Goal: Task Accomplishment & Management: Manage account settings

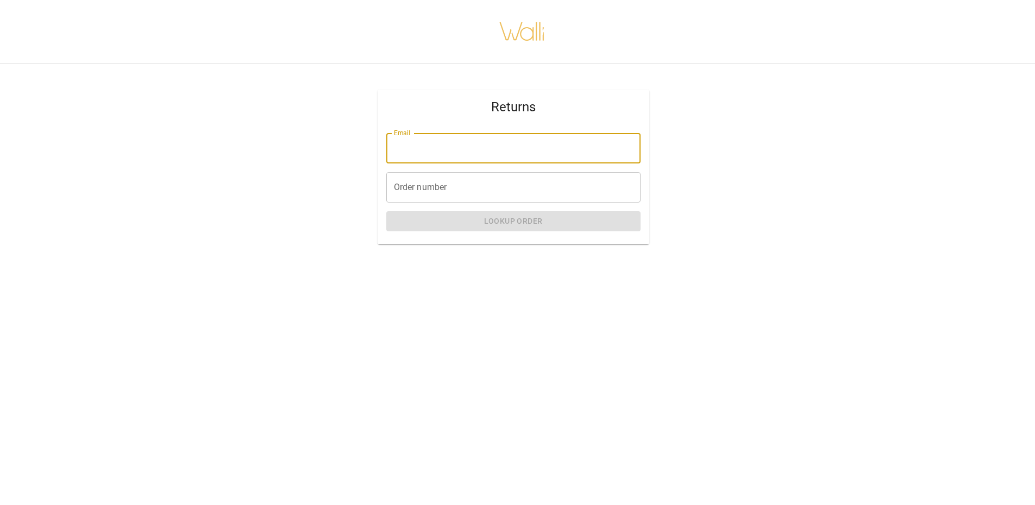
click at [468, 152] on input "Email" at bounding box center [513, 148] width 254 height 30
type input "**********"
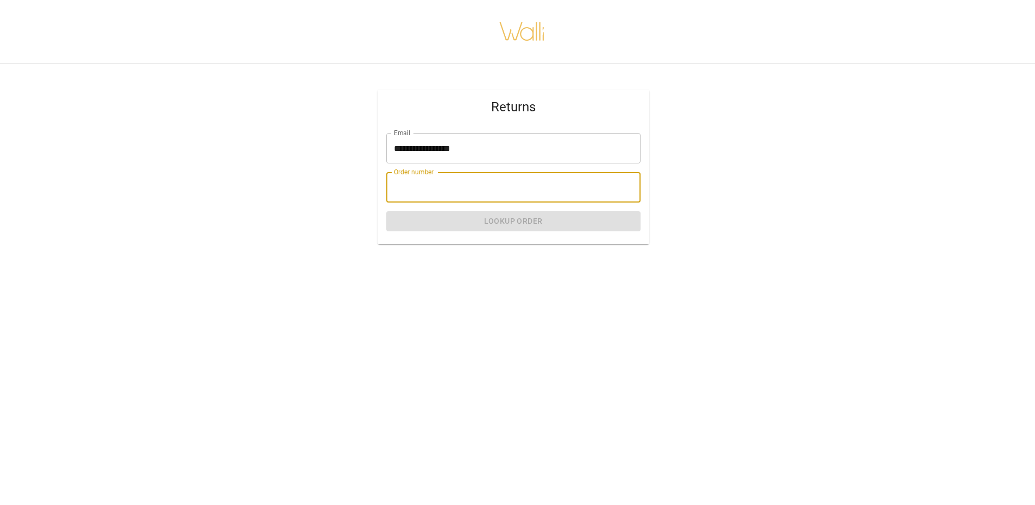
click at [411, 186] on input "Order number" at bounding box center [513, 187] width 254 height 30
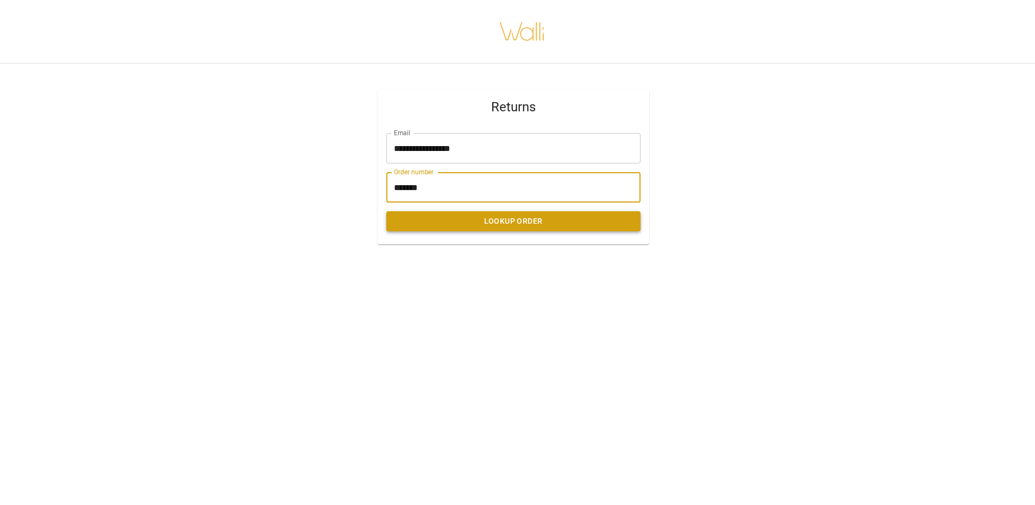
type input "*******"
click at [454, 223] on button "Lookup Order" at bounding box center [513, 221] width 254 height 20
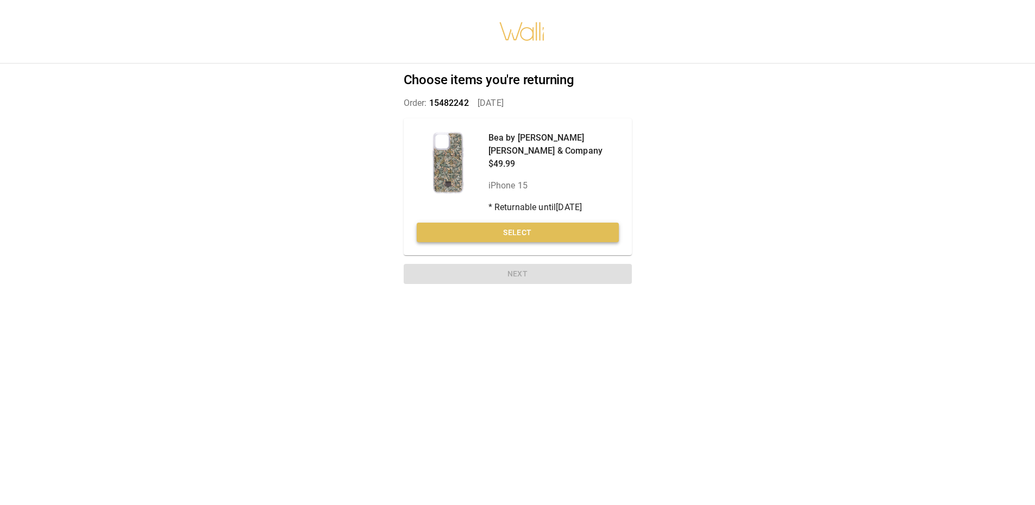
click at [452, 223] on button "Select" at bounding box center [518, 233] width 202 height 20
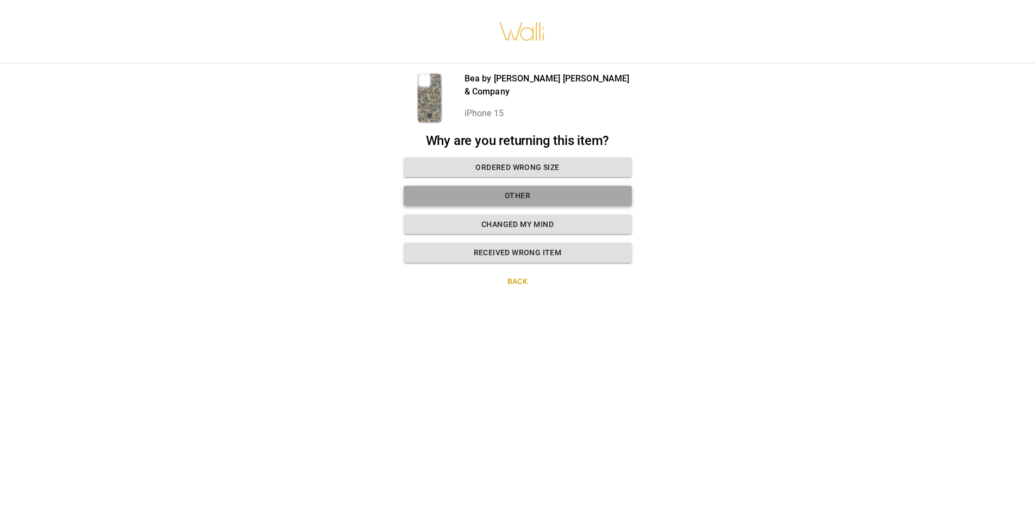
click at [518, 191] on button "Other" at bounding box center [518, 196] width 228 height 20
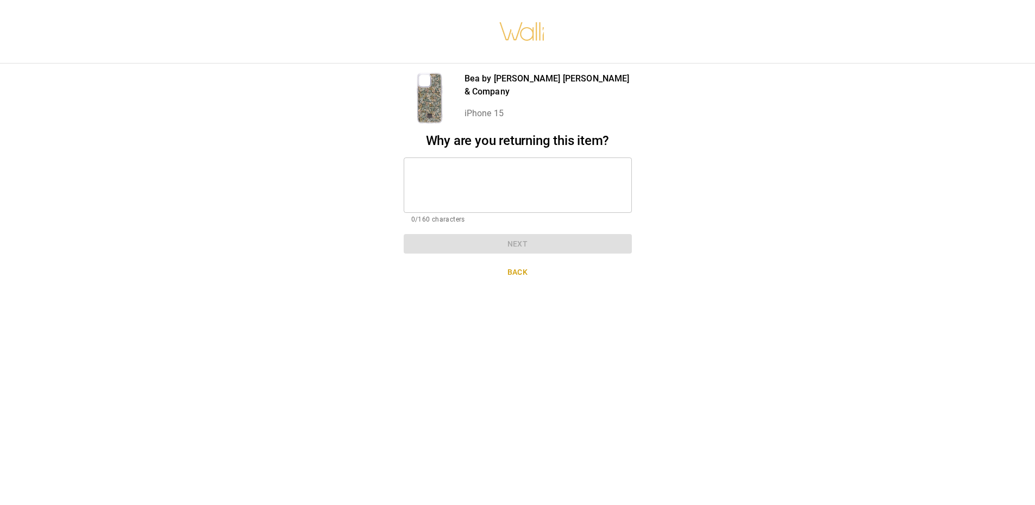
click at [544, 195] on textarea at bounding box center [517, 184] width 213 height 37
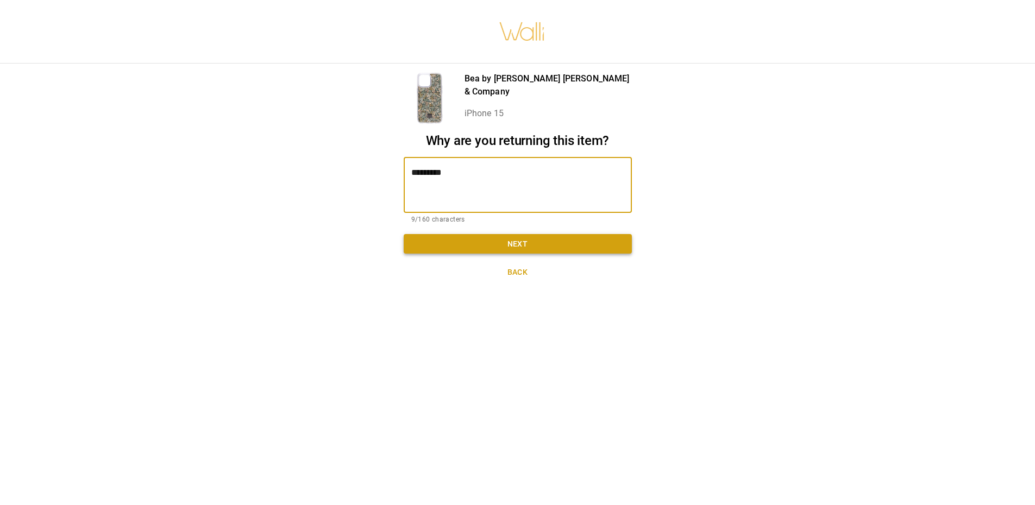
type textarea "*********"
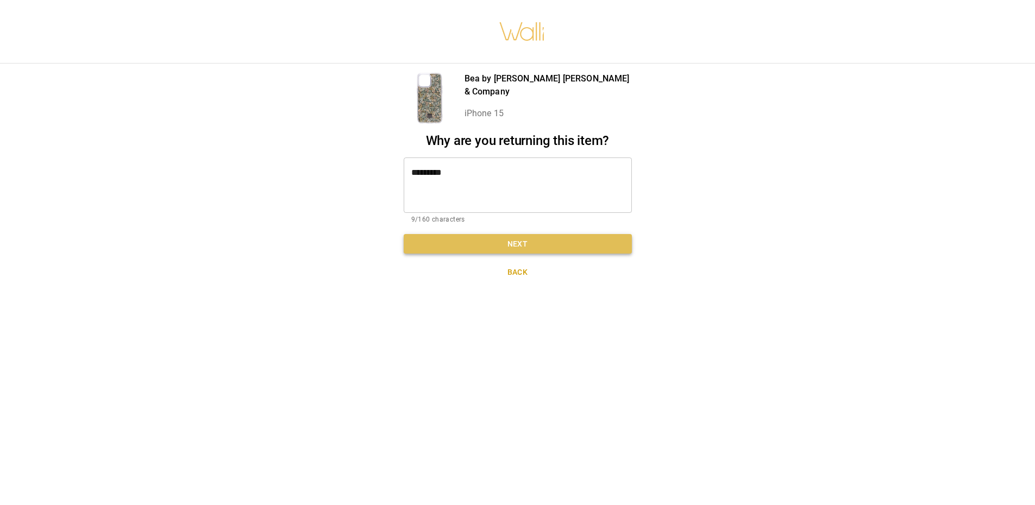
click at [533, 242] on button "Next" at bounding box center [518, 244] width 228 height 20
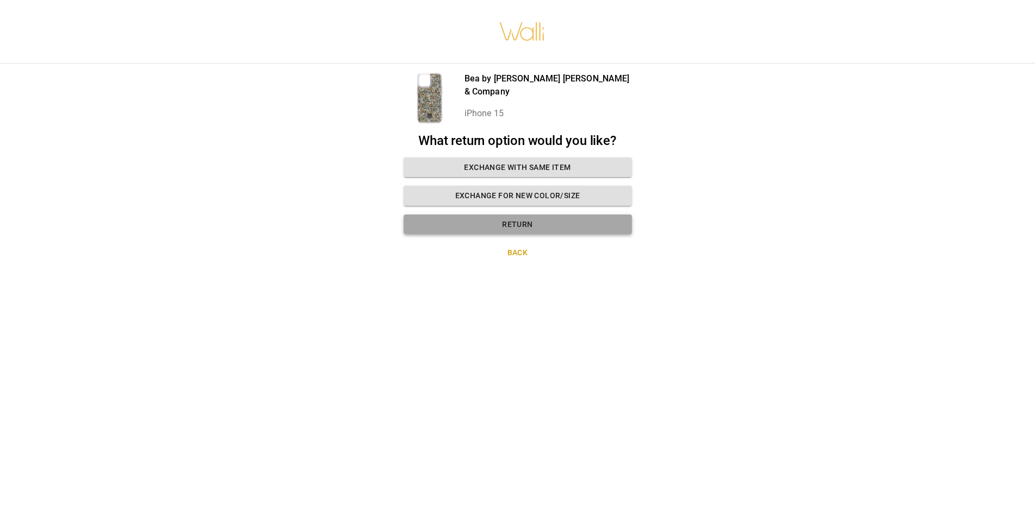
click at [501, 230] on button "Return" at bounding box center [518, 225] width 228 height 20
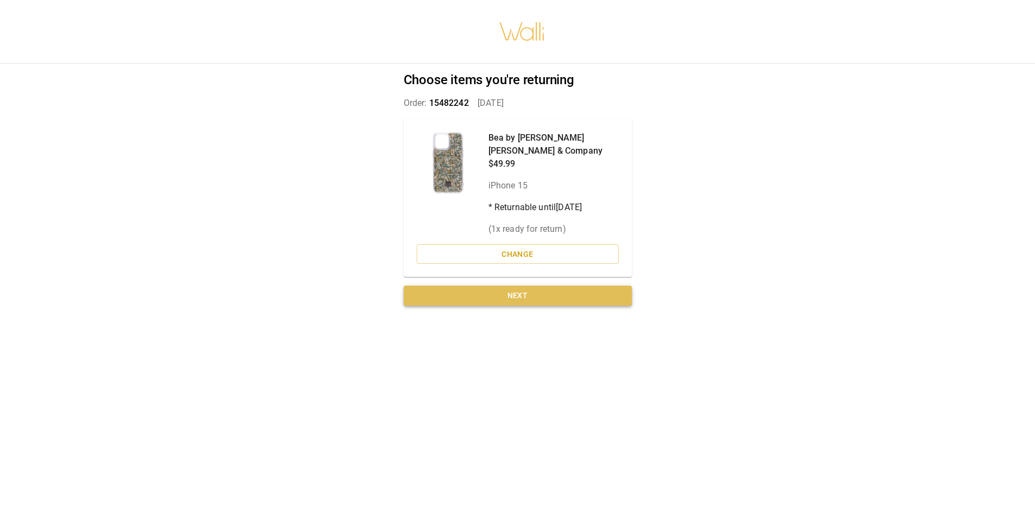
click at [530, 286] on button "Next" at bounding box center [518, 296] width 228 height 20
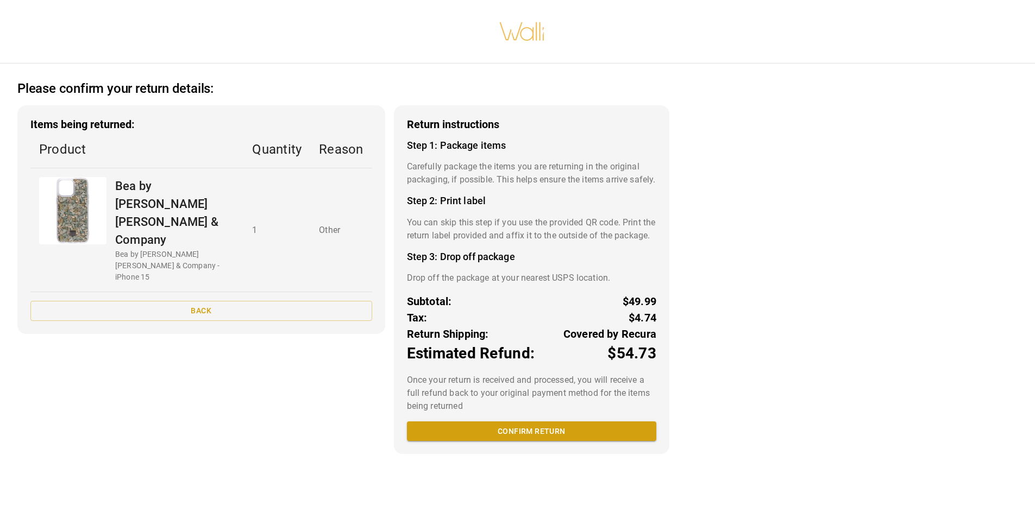
scroll to position [8, 0]
click at [540, 442] on button "Confirm return" at bounding box center [531, 432] width 249 height 20
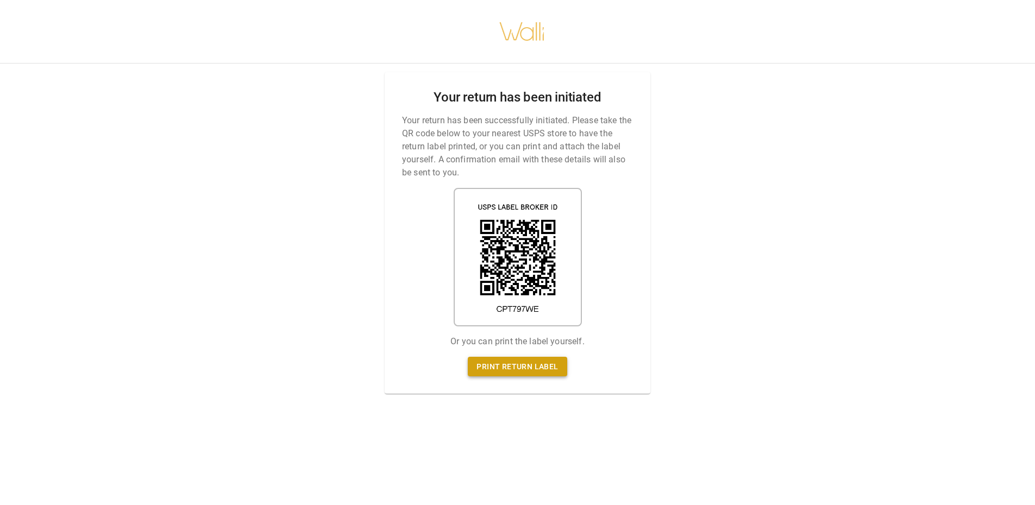
click at [511, 358] on link "Print return label" at bounding box center [517, 367] width 99 height 20
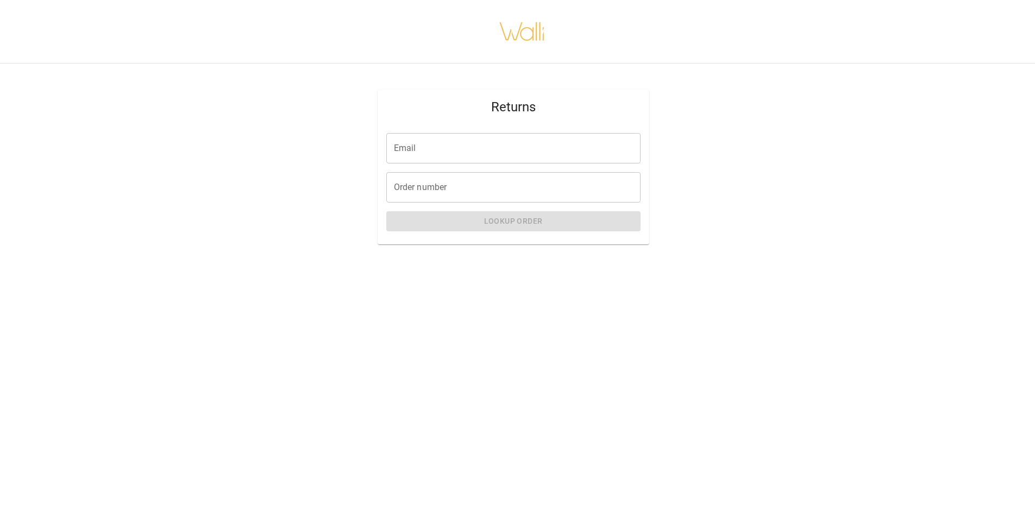
click at [468, 155] on input "Email" at bounding box center [513, 148] width 254 height 30
type input "**********"
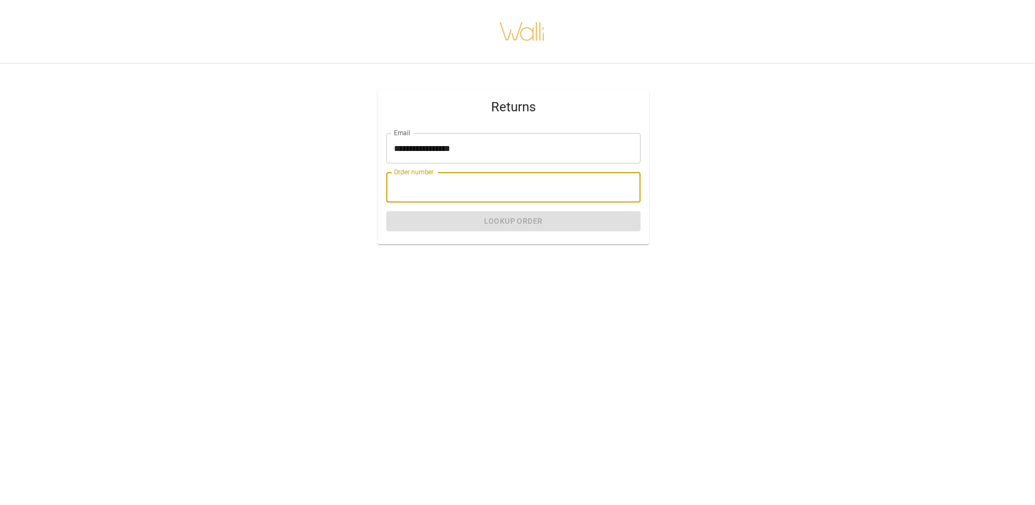
click at [464, 182] on input "Order number" at bounding box center [513, 187] width 254 height 30
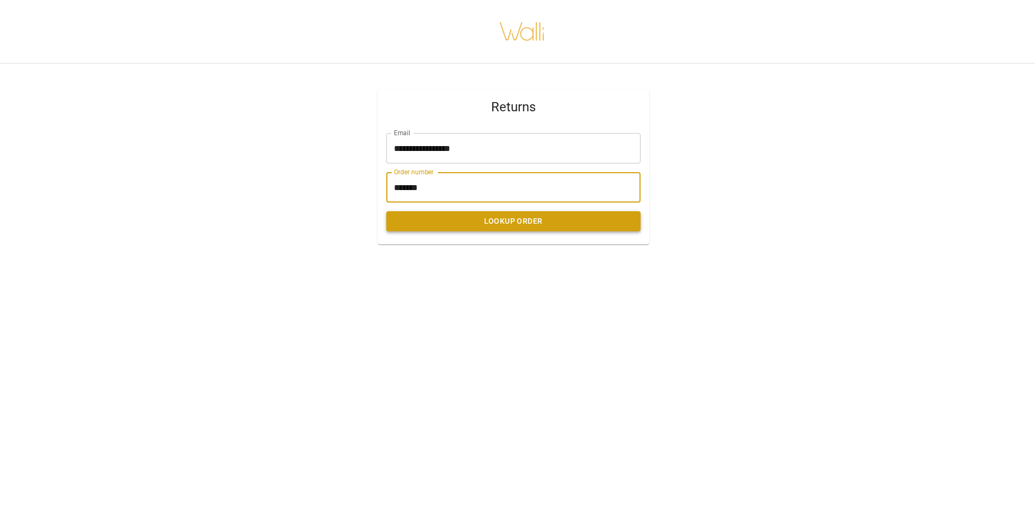
type input "*******"
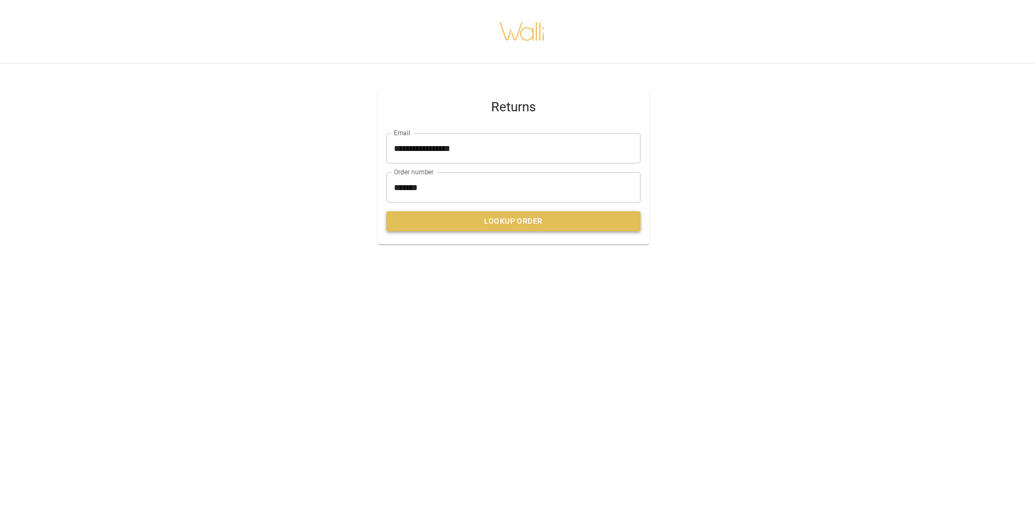
click at [545, 218] on button "Lookup Order" at bounding box center [513, 221] width 254 height 20
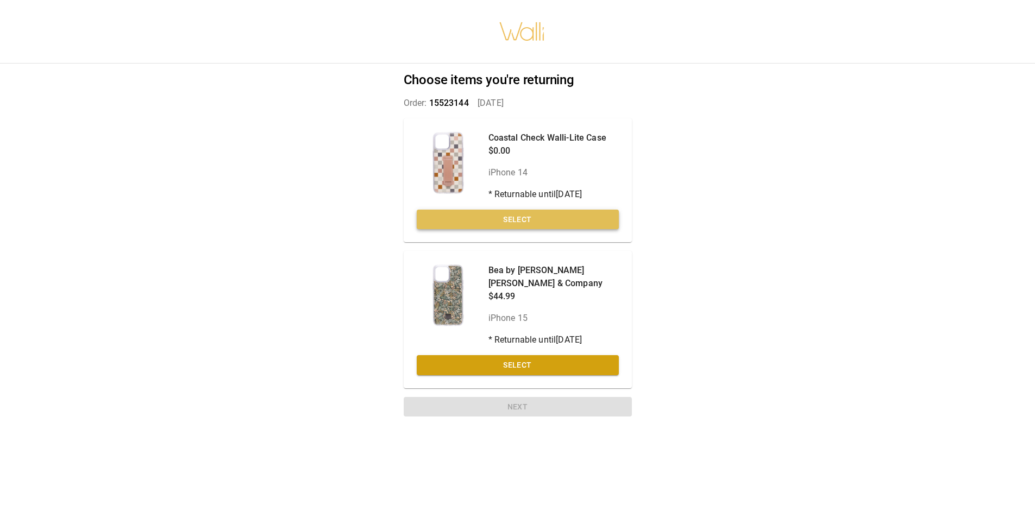
click at [531, 216] on button "Select" at bounding box center [518, 220] width 202 height 20
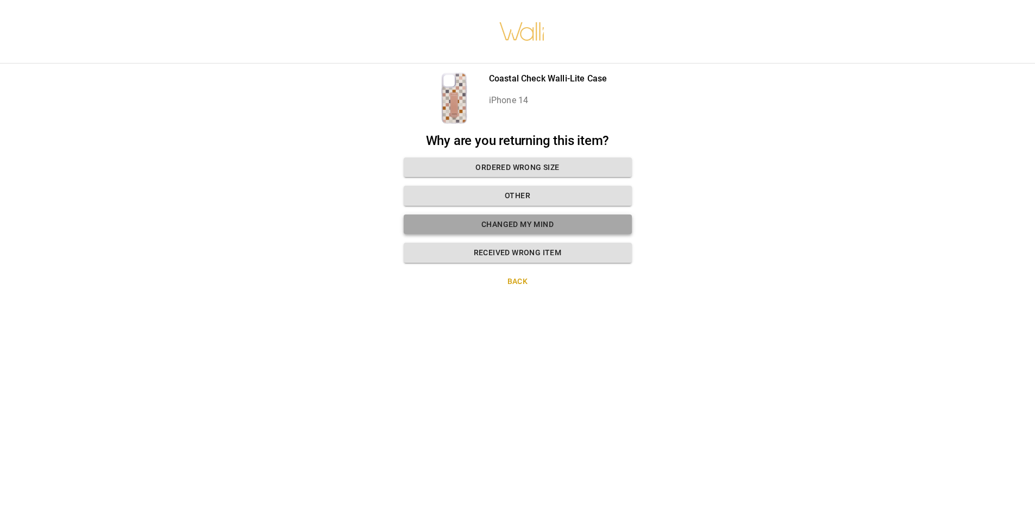
click at [545, 225] on button "Changed my mind" at bounding box center [518, 225] width 228 height 20
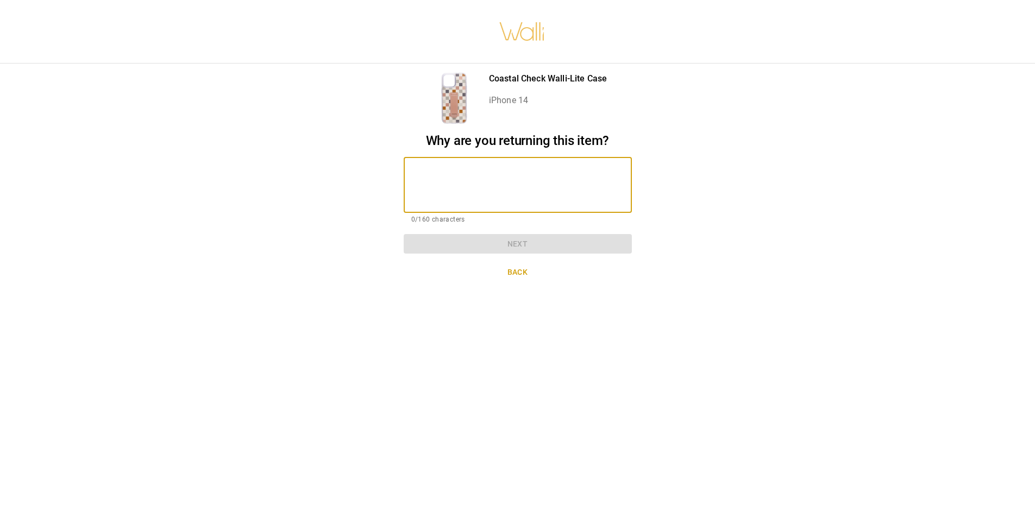
click at [549, 177] on textarea at bounding box center [517, 184] width 213 height 37
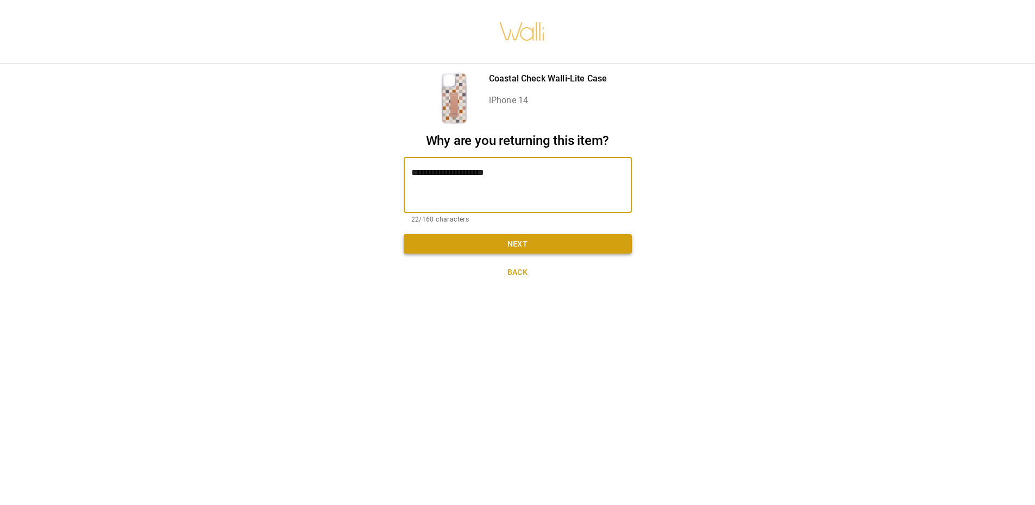
type textarea "**********"
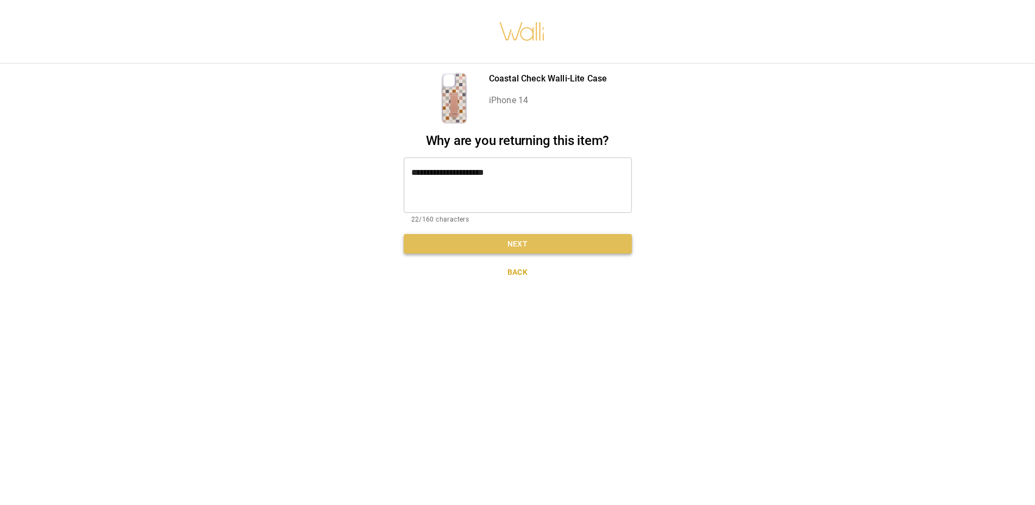
click at [572, 246] on button "Next" at bounding box center [518, 244] width 228 height 20
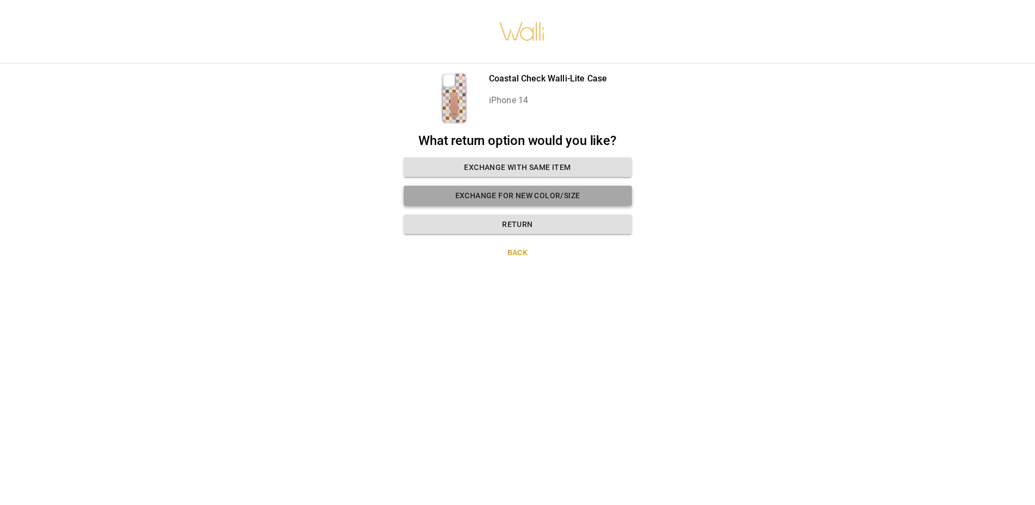
click at [543, 195] on button "Exchange for new color/size" at bounding box center [518, 196] width 228 height 20
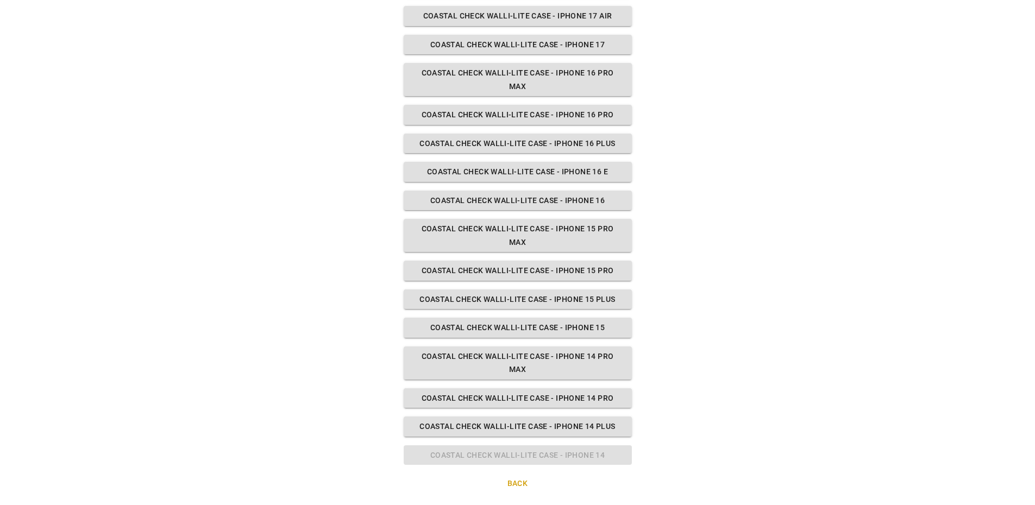
scroll to position [216, 0]
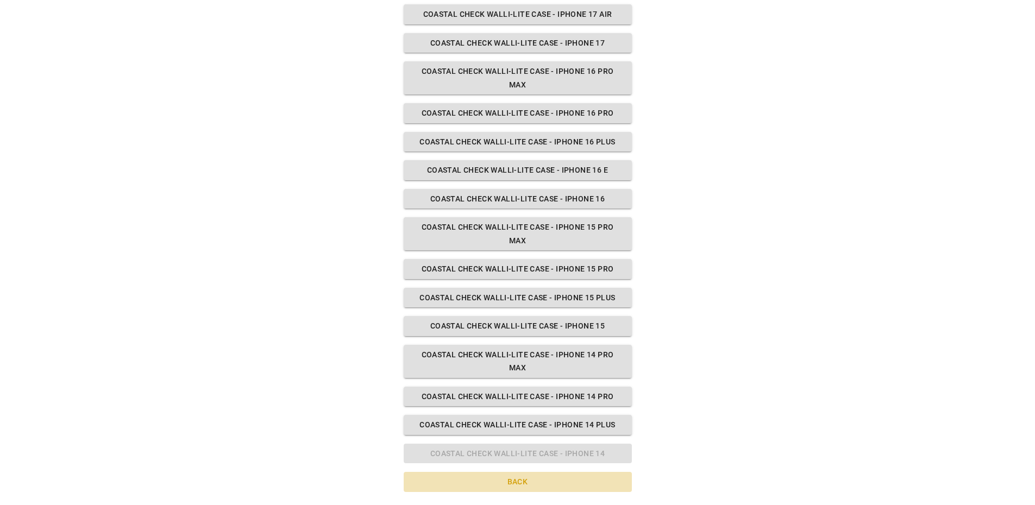
click at [515, 477] on button "Back" at bounding box center [518, 482] width 228 height 20
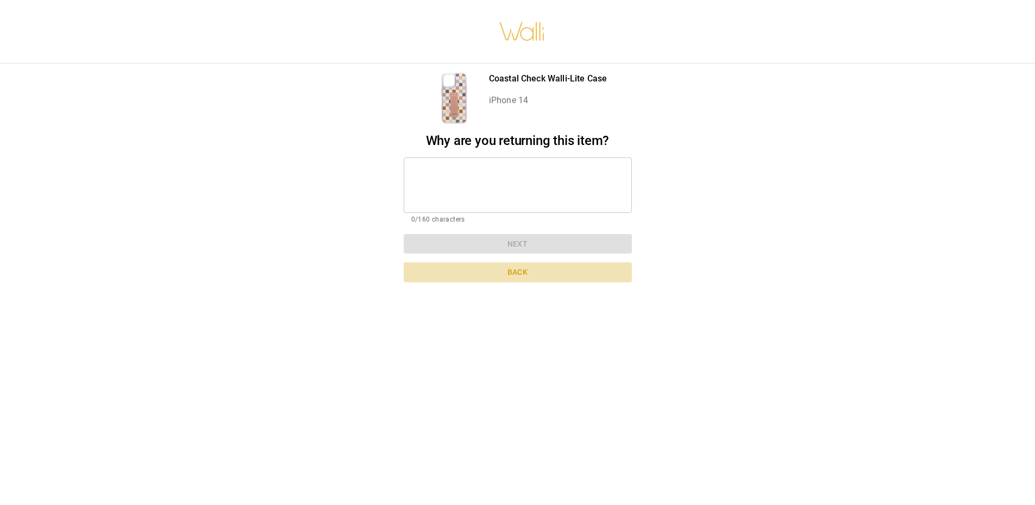
click at [519, 271] on button "Back" at bounding box center [518, 272] width 228 height 20
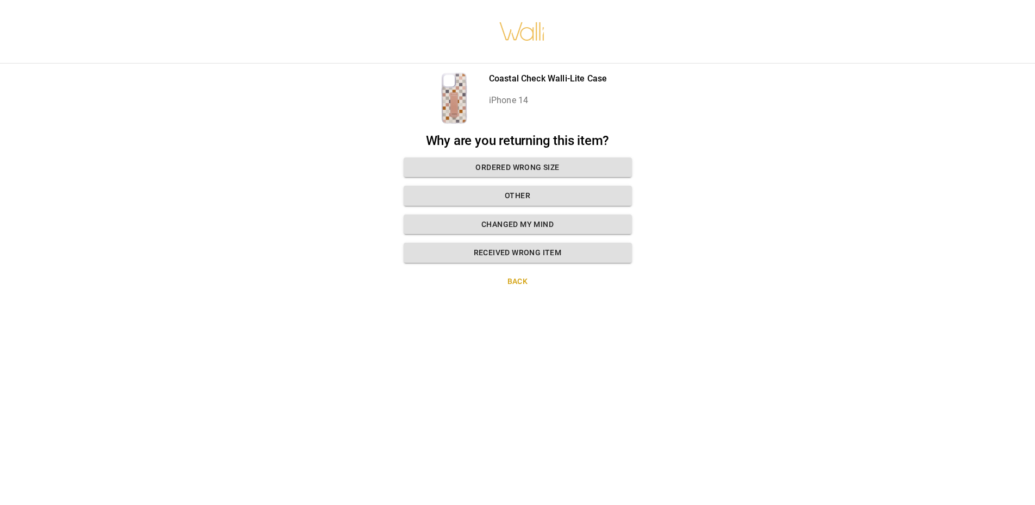
drag, startPoint x: 542, startPoint y: 166, endPoint x: 546, endPoint y: 322, distance: 156.5
click at [546, 322] on div "Coastal Check Walli-Lite Case iPhone 14 Why are you returning this item? Ordere…" at bounding box center [517, 252] width 1035 height 505
click at [537, 224] on button "Changed my mind" at bounding box center [518, 225] width 228 height 20
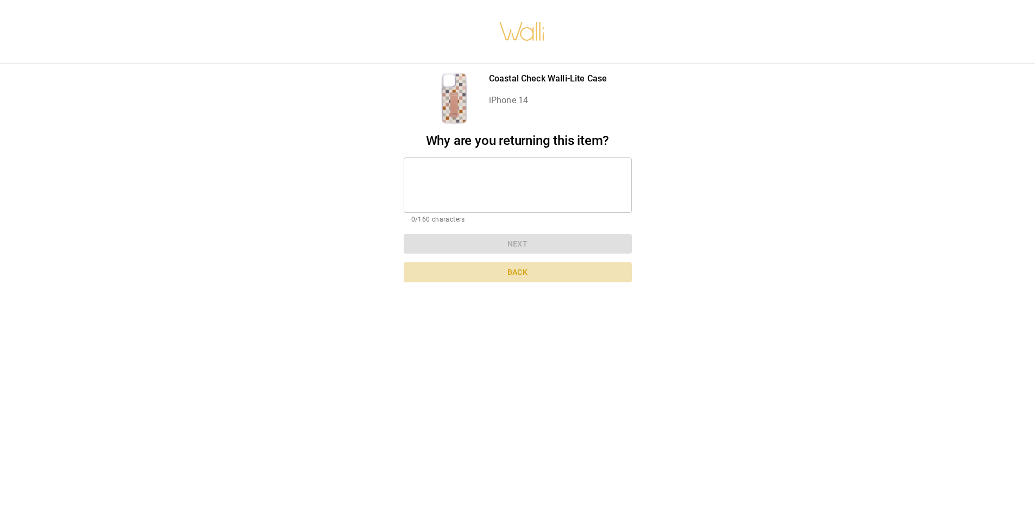
click at [518, 276] on button "Back" at bounding box center [518, 272] width 228 height 20
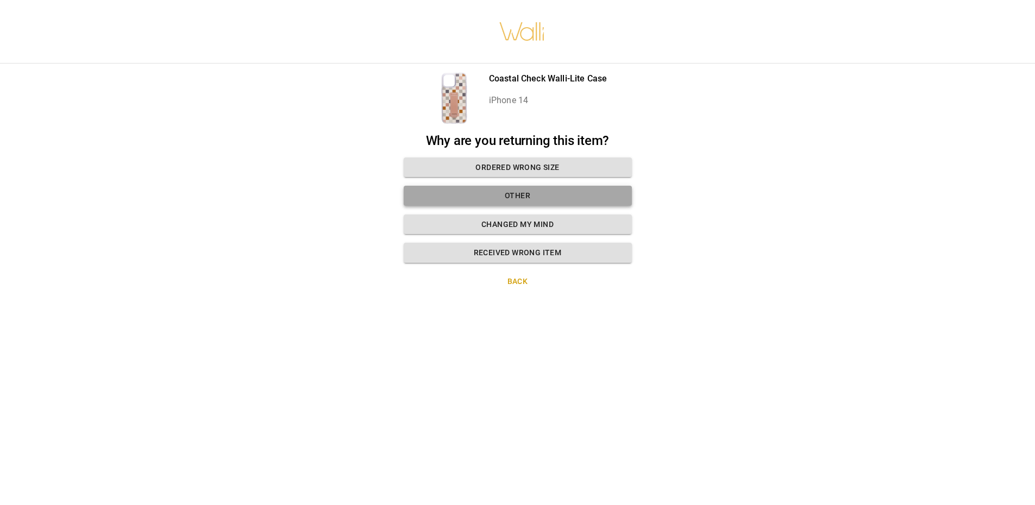
click at [477, 195] on button "Other" at bounding box center [518, 196] width 228 height 20
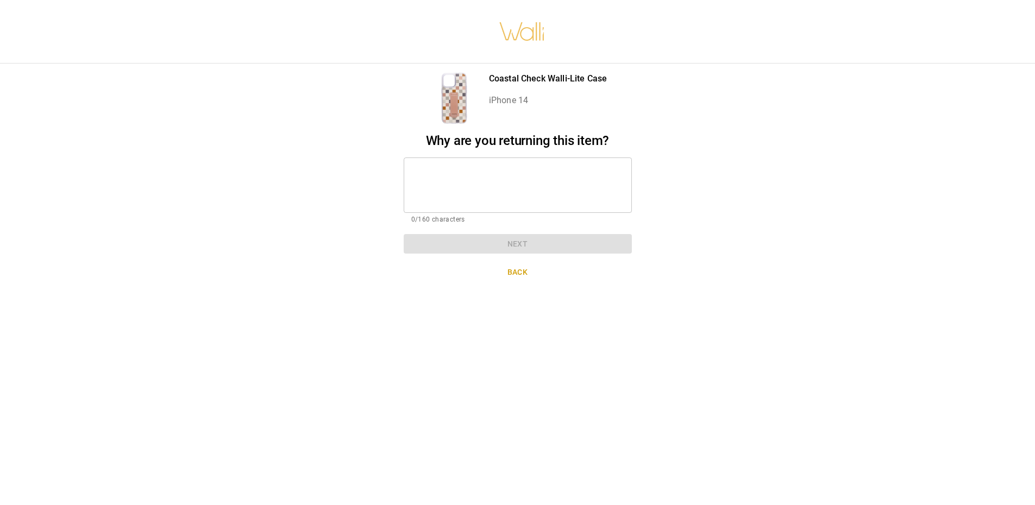
scroll to position [8, 0]
click at [517, 168] on textarea at bounding box center [517, 184] width 213 height 37
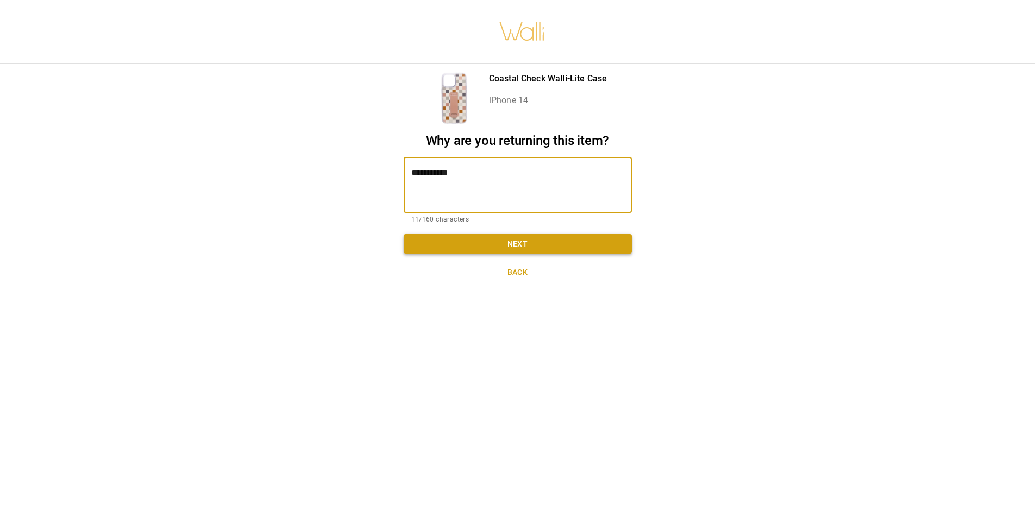
type textarea "**********"
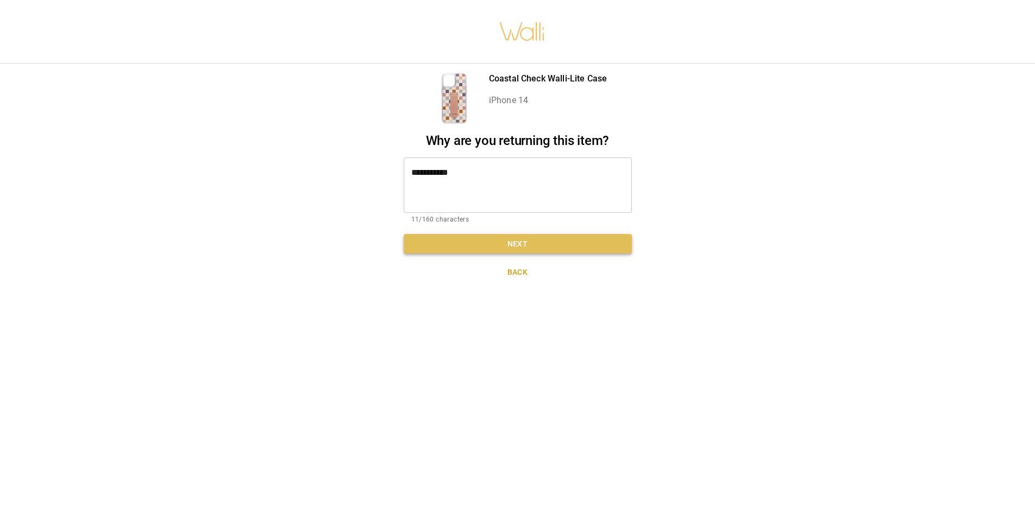
click at [519, 234] on button "Next" at bounding box center [518, 244] width 228 height 20
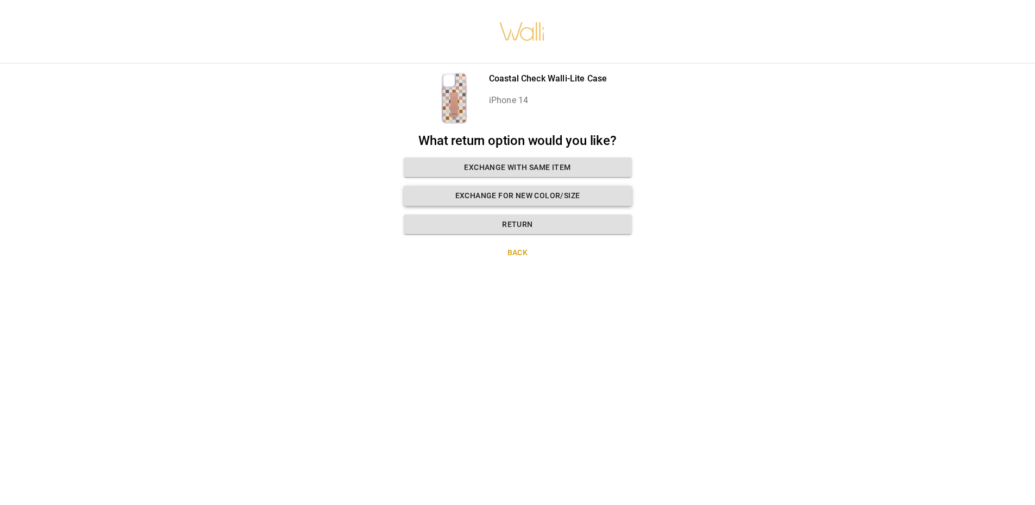
click at [532, 188] on button "Exchange for new color/size" at bounding box center [518, 196] width 228 height 20
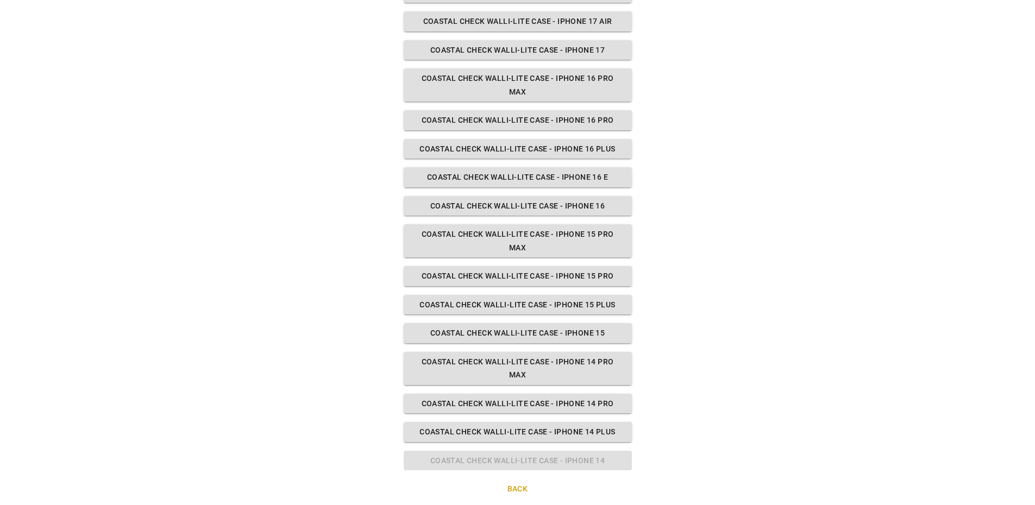
scroll to position [216, 0]
